Goal: Find specific page/section: Find specific page/section

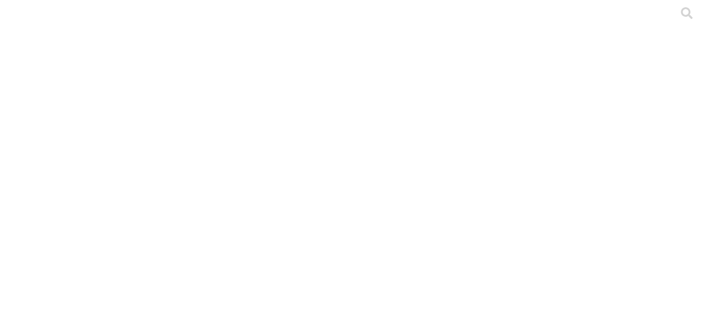
type input "lesca"
